Goal: Navigation & Orientation: Find specific page/section

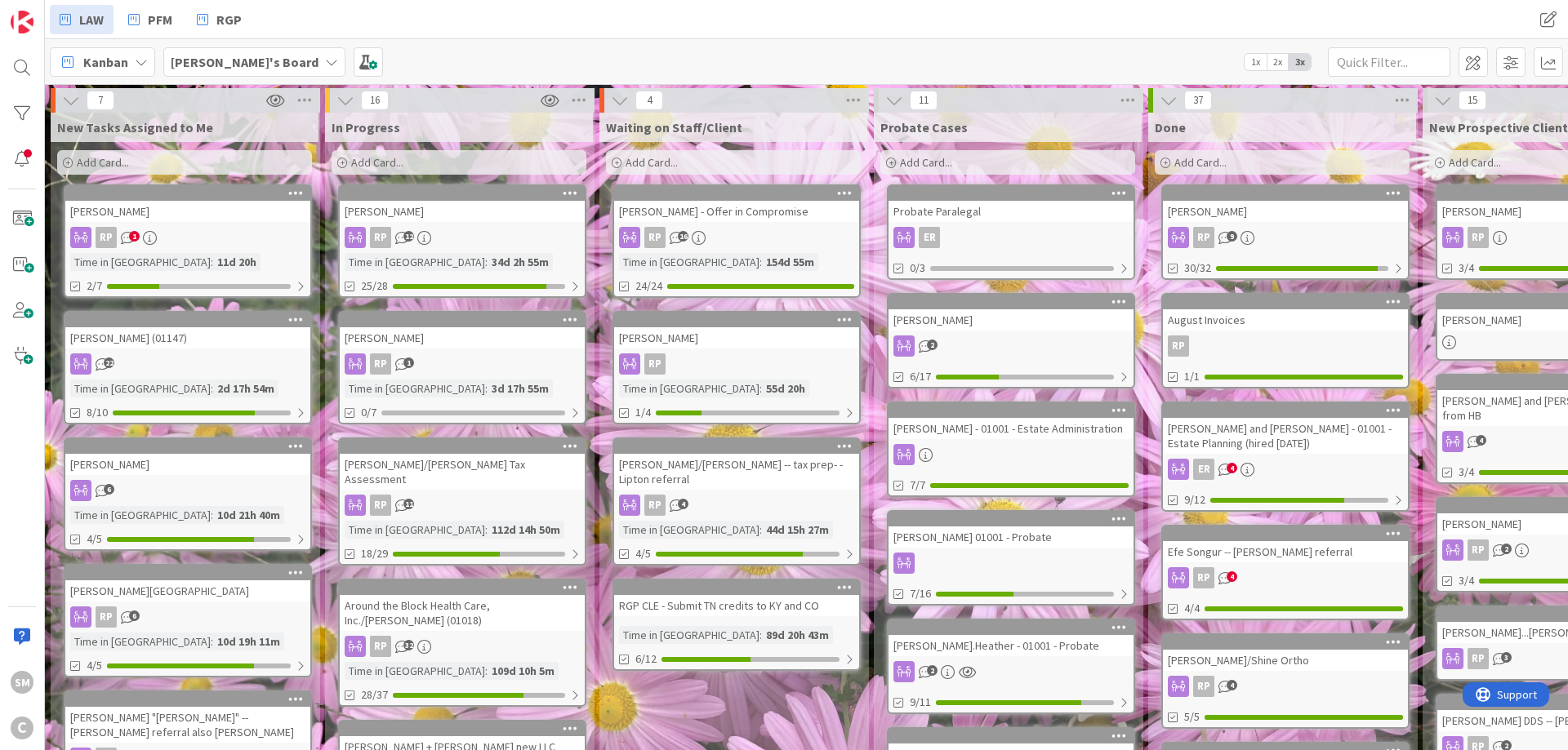
click at [172, 219] on div "[PERSON_NAME]" at bounding box center [187, 212] width 245 height 21
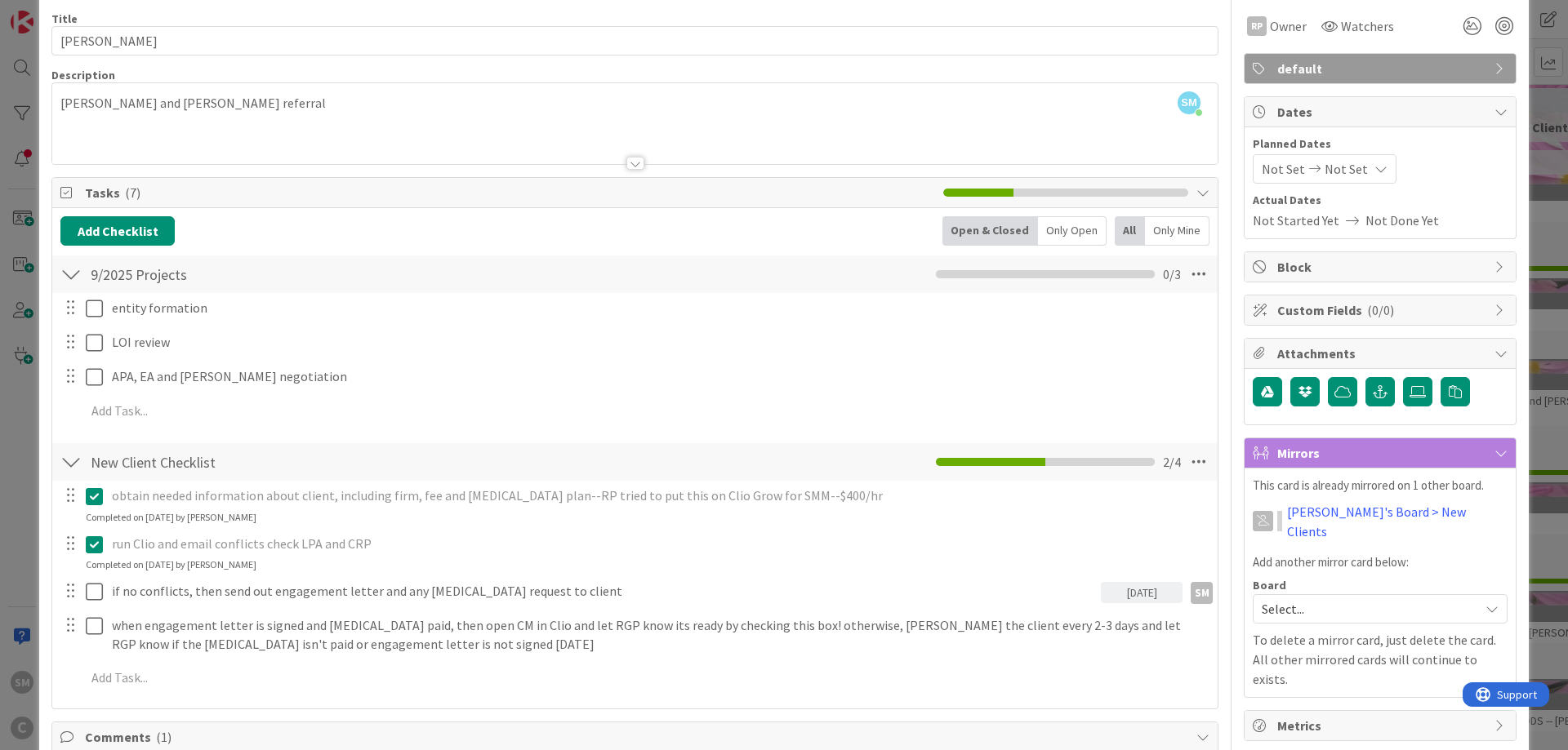
scroll to position [98, 0]
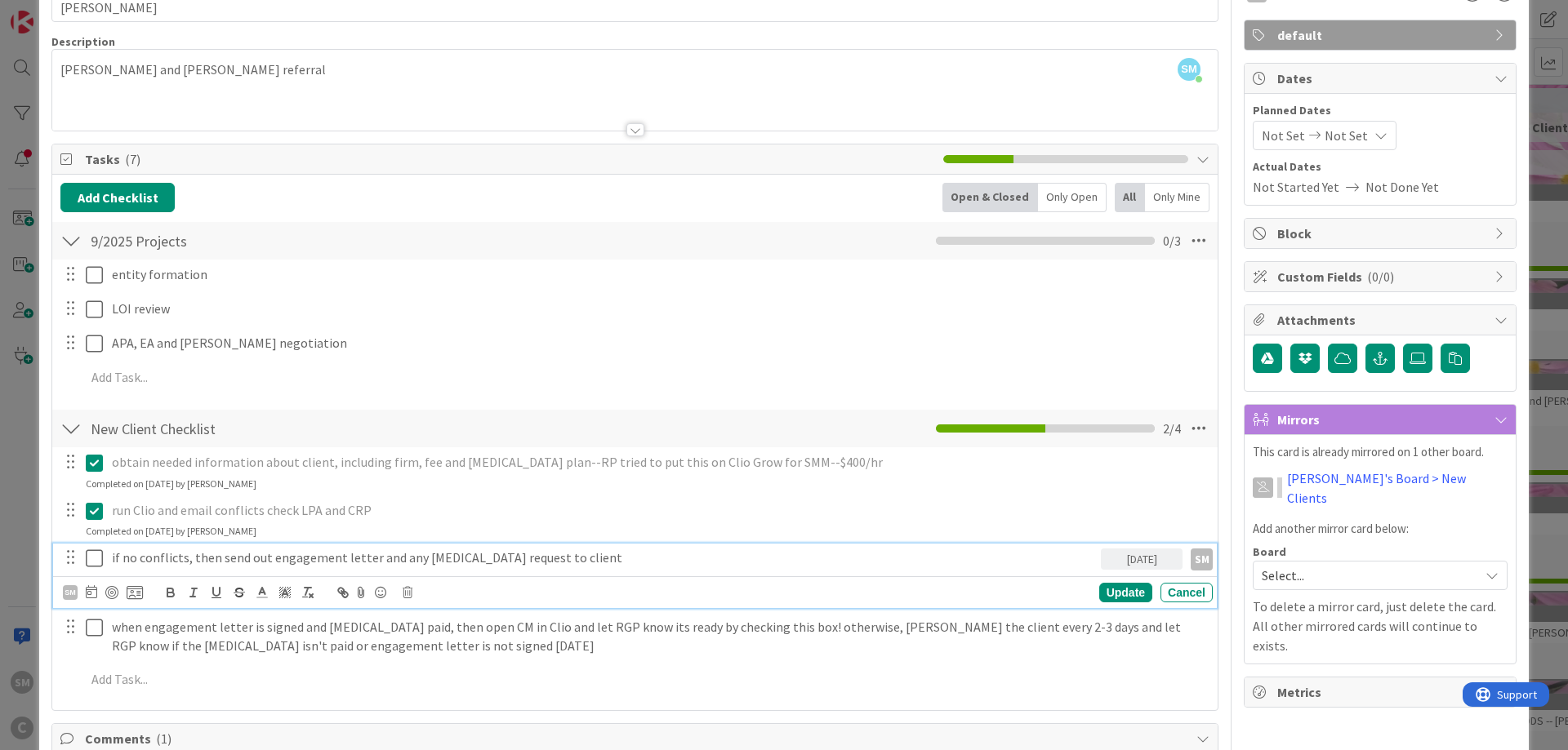
click at [94, 559] on icon at bounding box center [95, 558] width 17 height 20
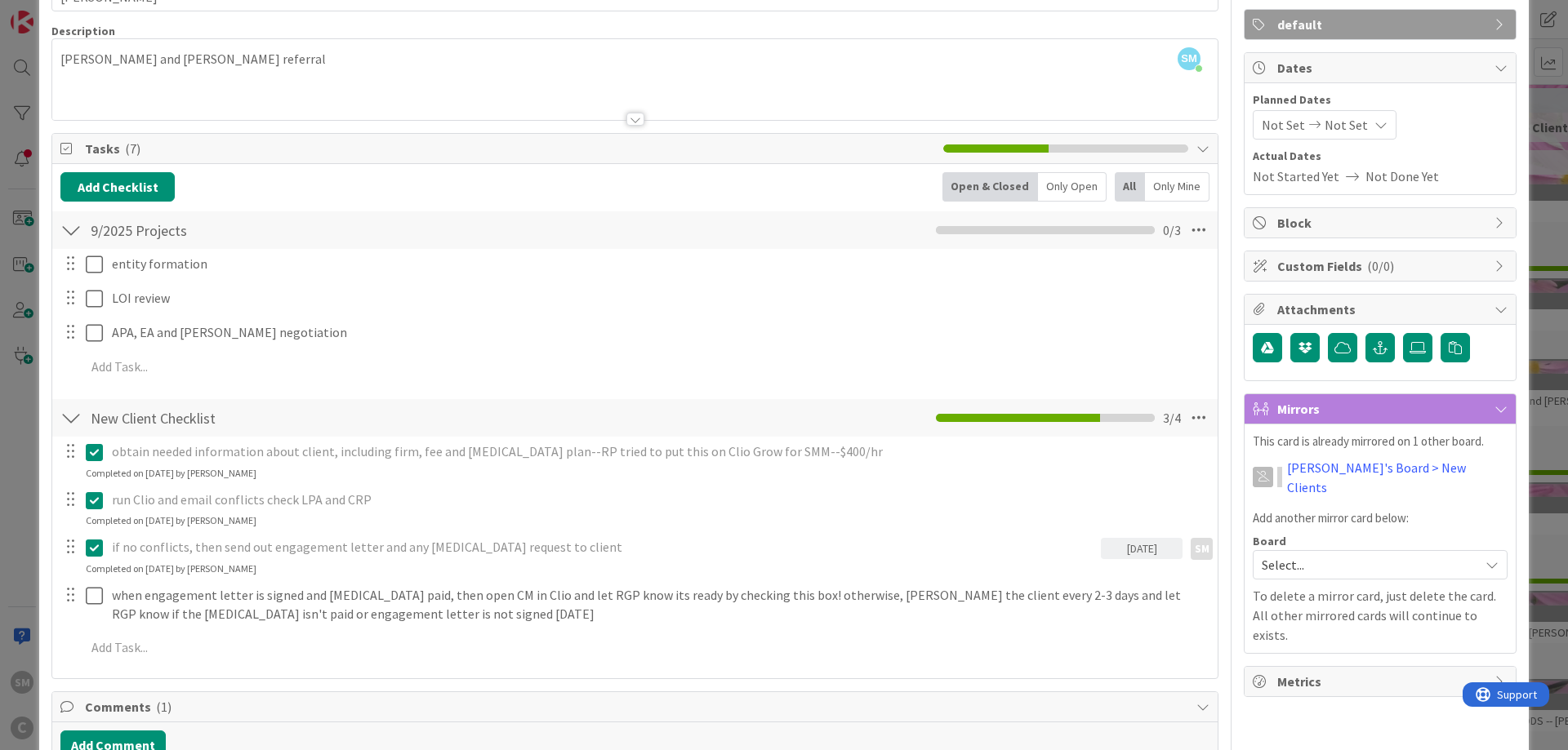
scroll to position [0, 0]
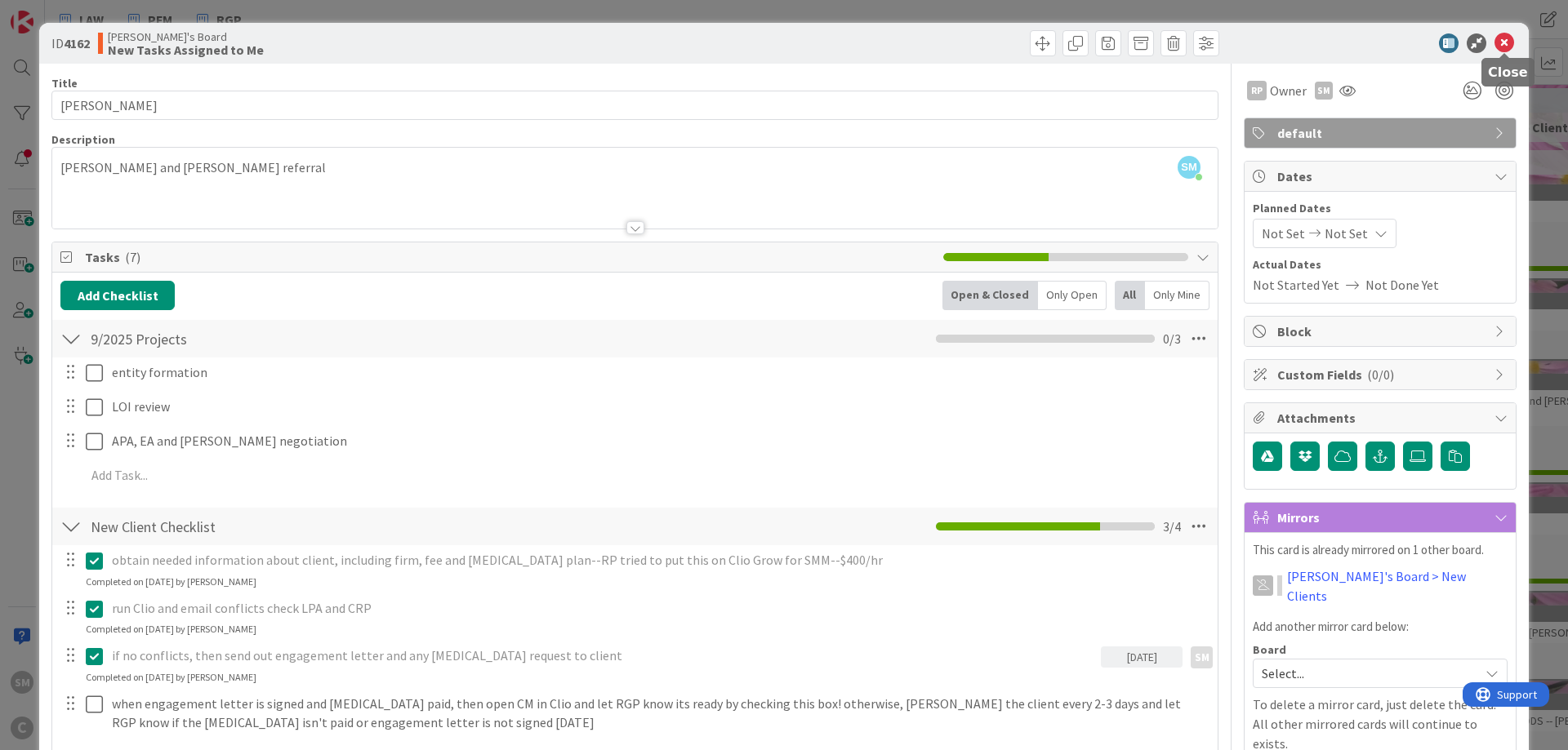
click at [1505, 43] on icon at bounding box center [1505, 43] width 20 height 20
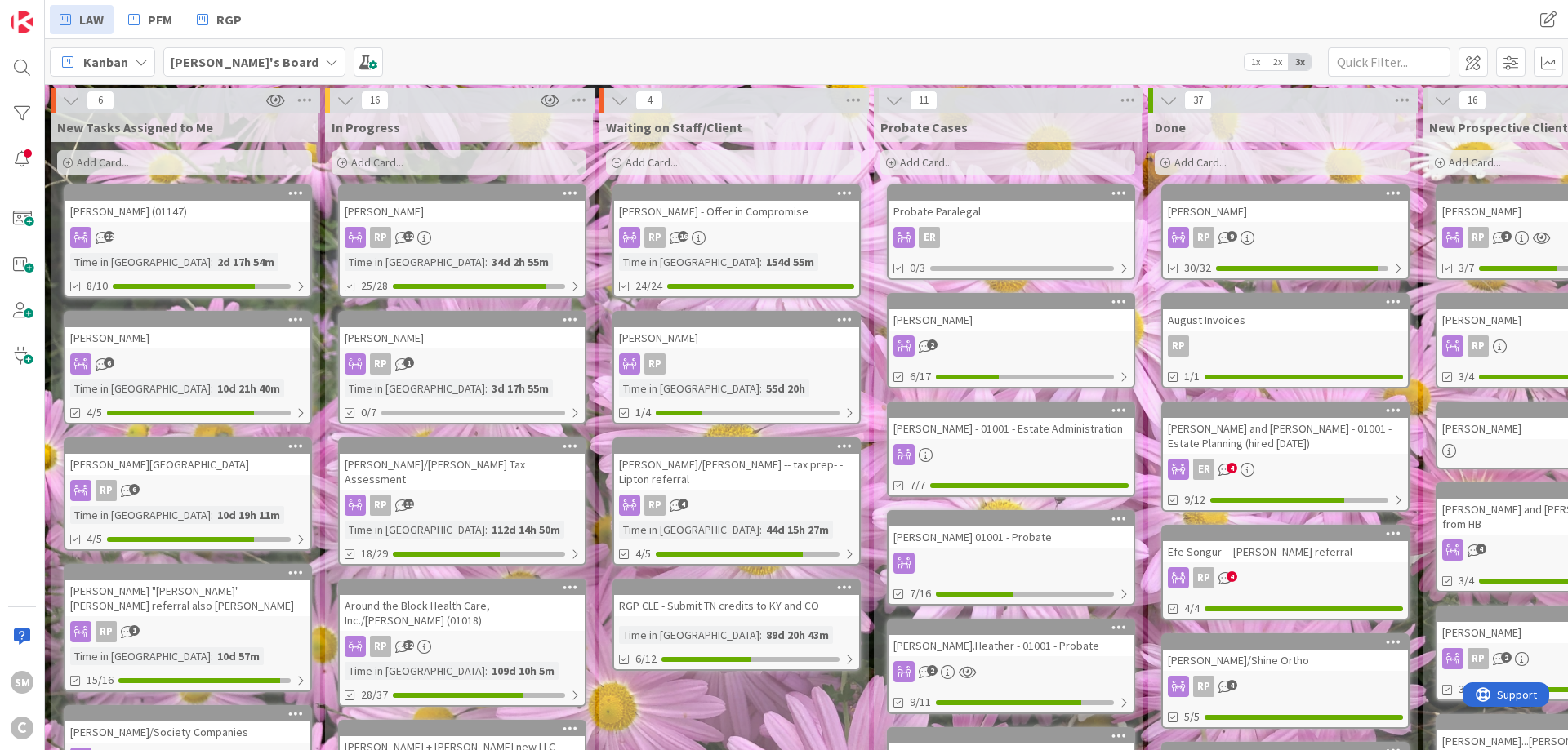
drag, startPoint x: 942, startPoint y: 273, endPoint x: 635, endPoint y: 262, distance: 307.2
